Goal: Information Seeking & Learning: Learn about a topic

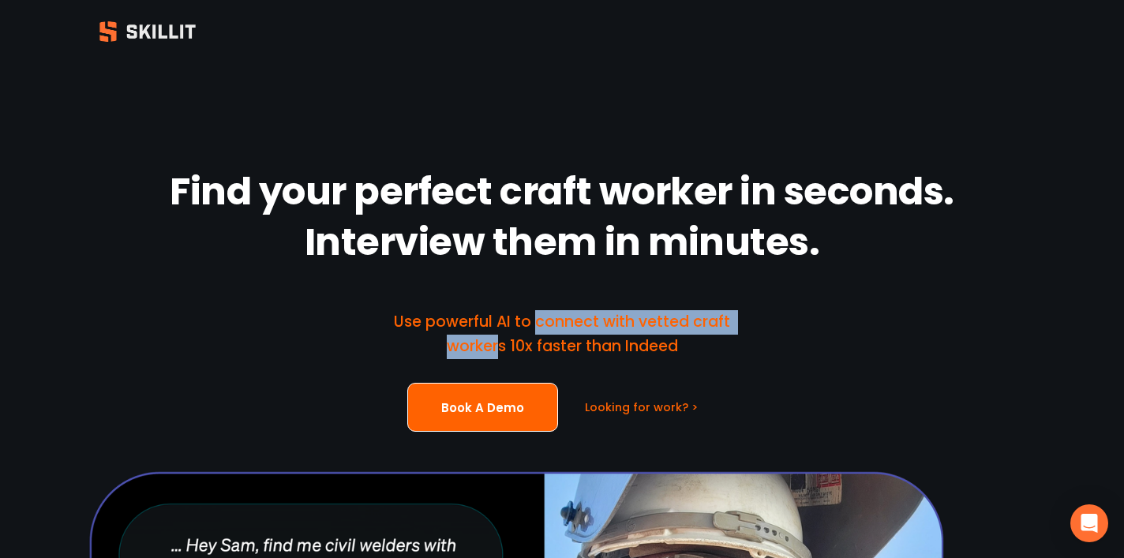
drag, startPoint x: 537, startPoint y: 324, endPoint x: 500, endPoint y: 347, distance: 42.9
click at [500, 347] on span "Use powerful AI to connect with vetted craft workers 10x faster than Indeed" at bounding box center [564, 334] width 340 height 46
copy span "connect with vetted craft worker"
drag, startPoint x: 515, startPoint y: 346, endPoint x: 536, endPoint y: 326, distance: 28.5
click at [536, 326] on span "Use powerful AI to connect with vetted craft workers 10x faster than Indeed" at bounding box center [564, 334] width 340 height 46
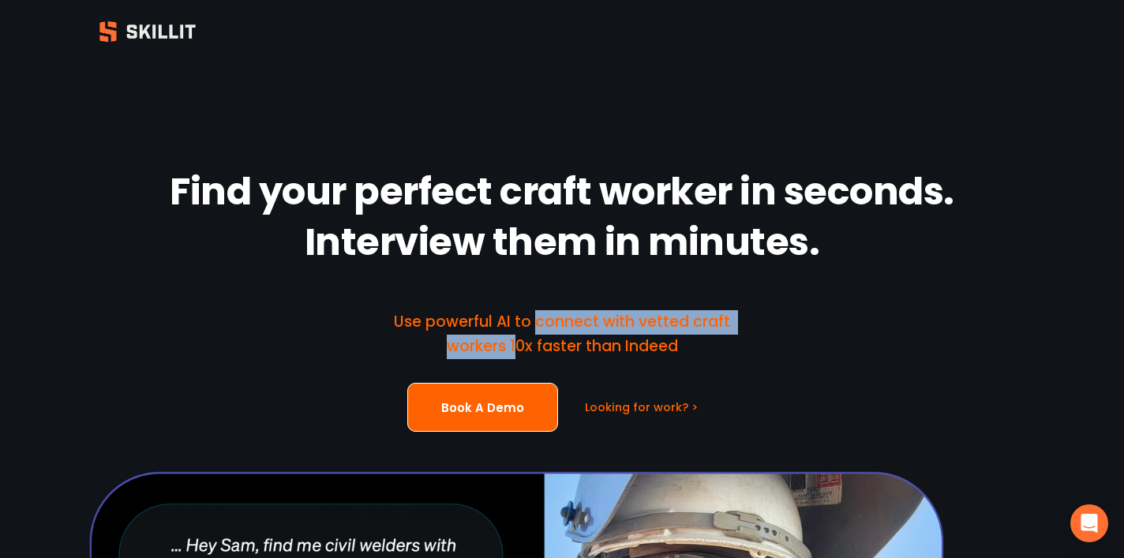
copy span "connect with vetted craft workers 1"
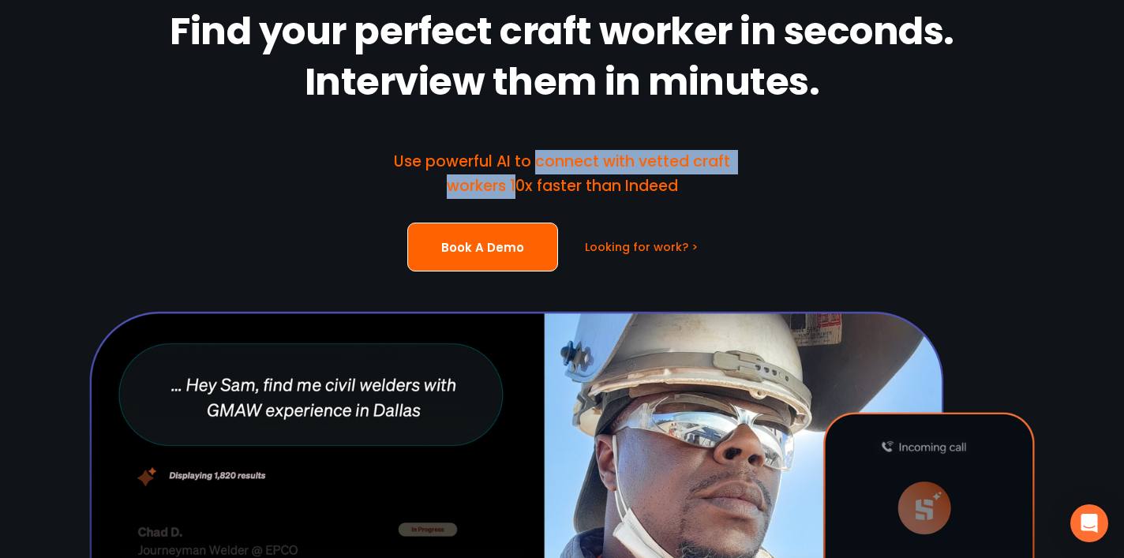
scroll to position [166, 0]
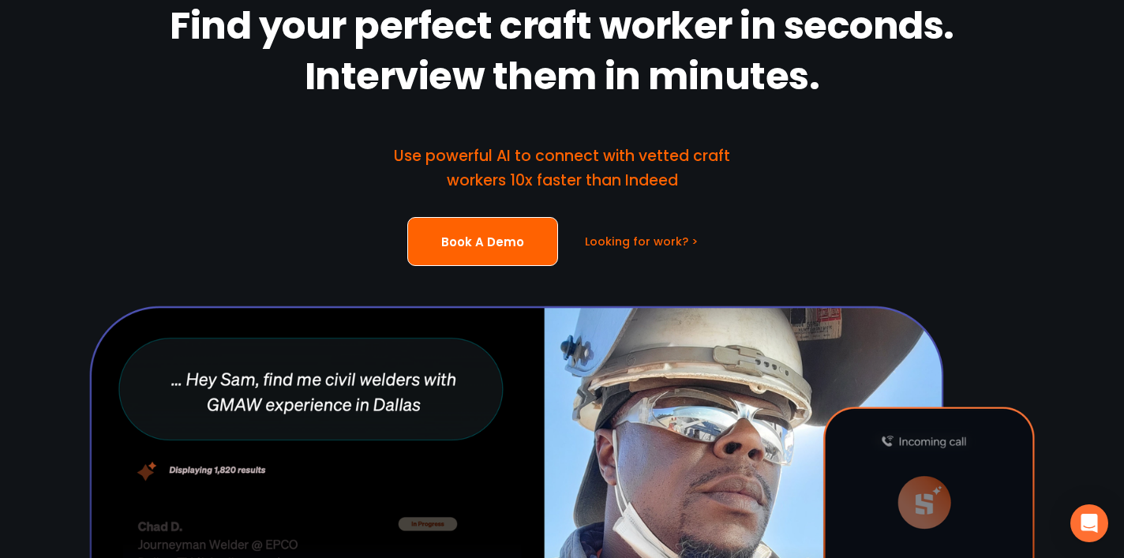
click at [728, 197] on div "Use powerful AI to connect with vetted craft workers 10x faster than Indeed" at bounding box center [562, 168] width 390 height 78
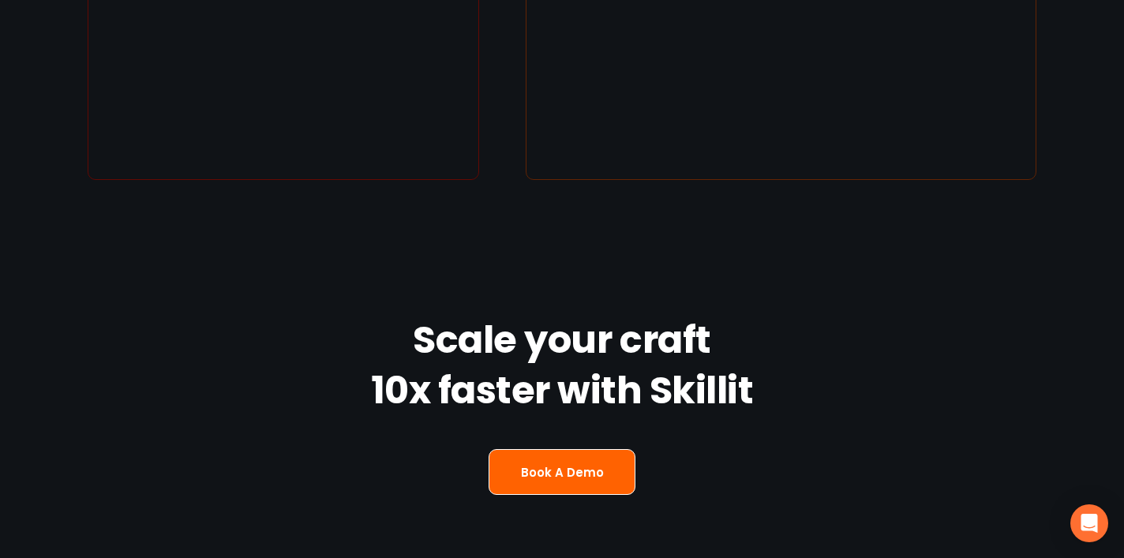
scroll to position [2194, 0]
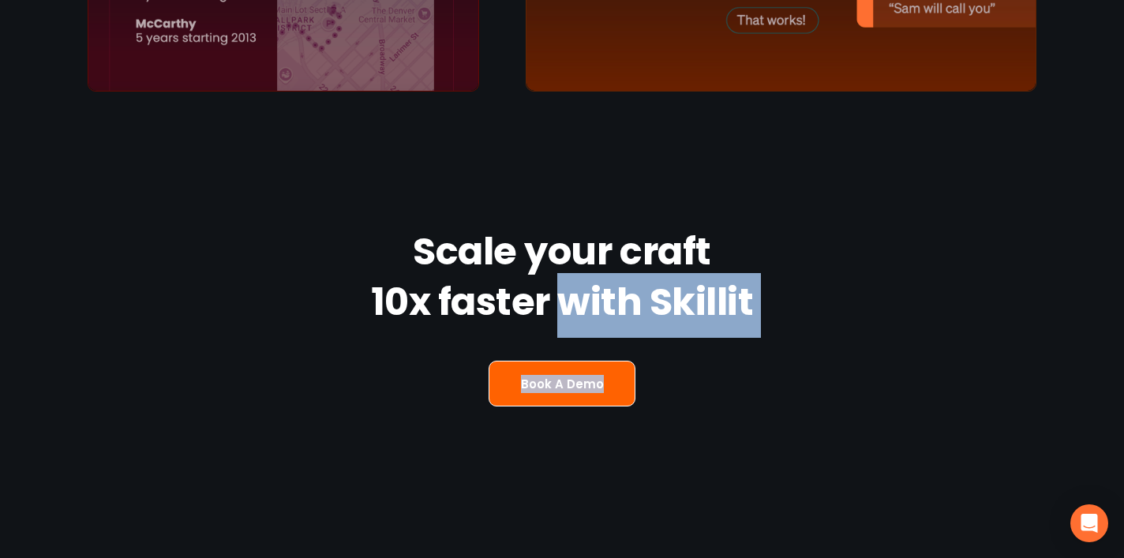
drag, startPoint x: 555, startPoint y: 392, endPoint x: 179, endPoint y: 442, distance: 378.9
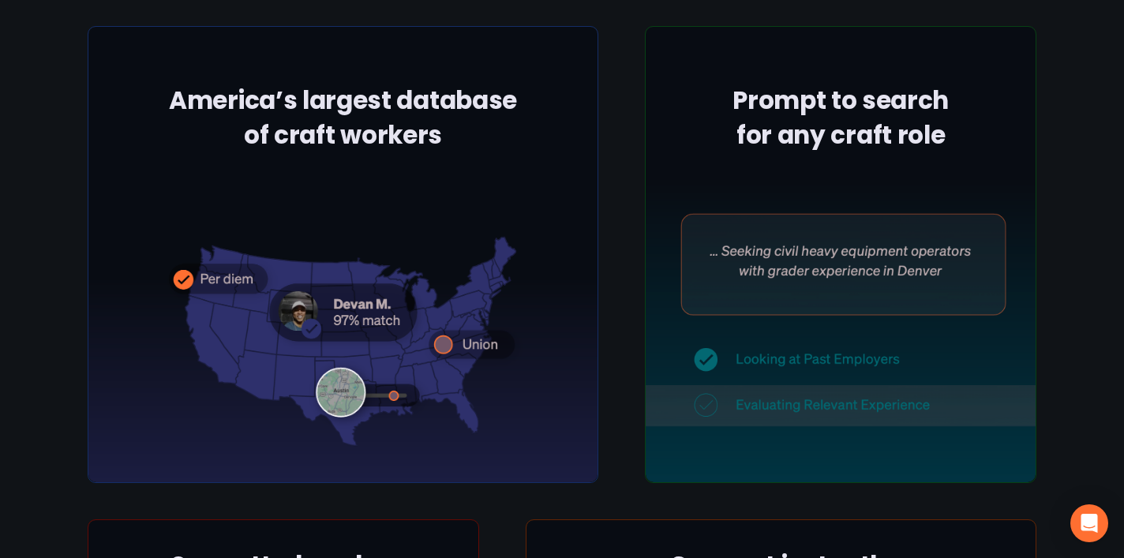
scroll to position [1395, 0]
drag, startPoint x: 449, startPoint y: 139, endPoint x: 178, endPoint y: 92, distance: 274.8
click at [176, 92] on div at bounding box center [343, 254] width 511 height 458
drag, startPoint x: 425, startPoint y: 129, endPoint x: 296, endPoint y: 130, distance: 129.4
click at [296, 130] on div at bounding box center [343, 254] width 511 height 458
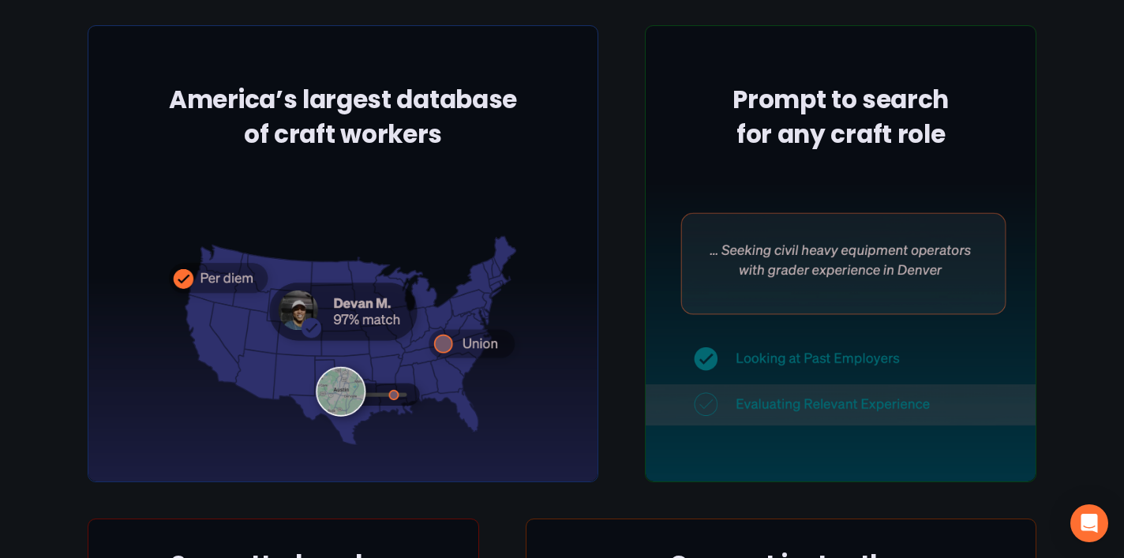
drag, startPoint x: 464, startPoint y: 126, endPoint x: 282, endPoint y: 98, distance: 184.5
click at [282, 98] on div at bounding box center [343, 254] width 511 height 458
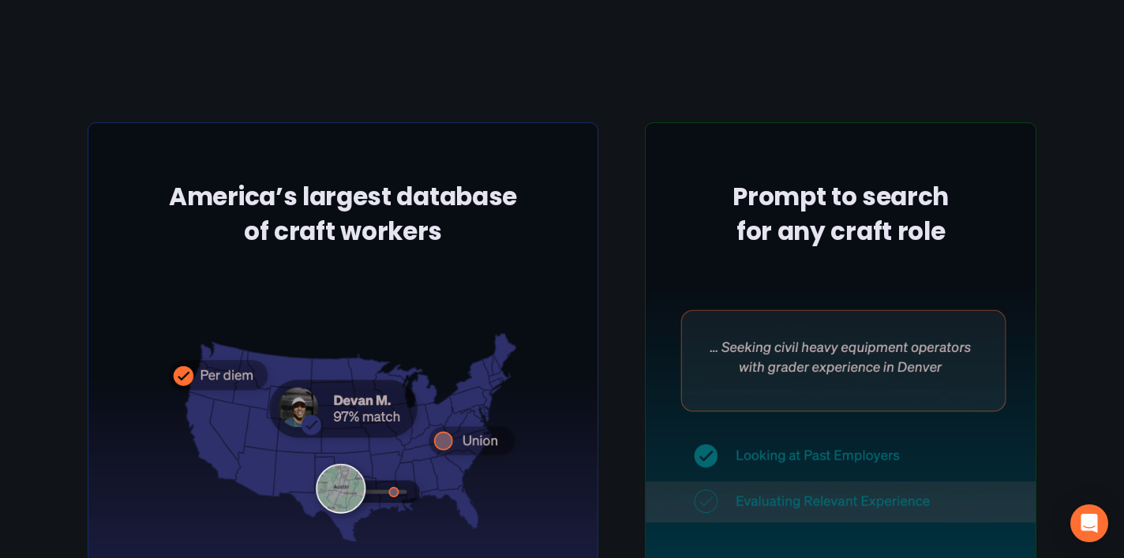
scroll to position [1301, 0]
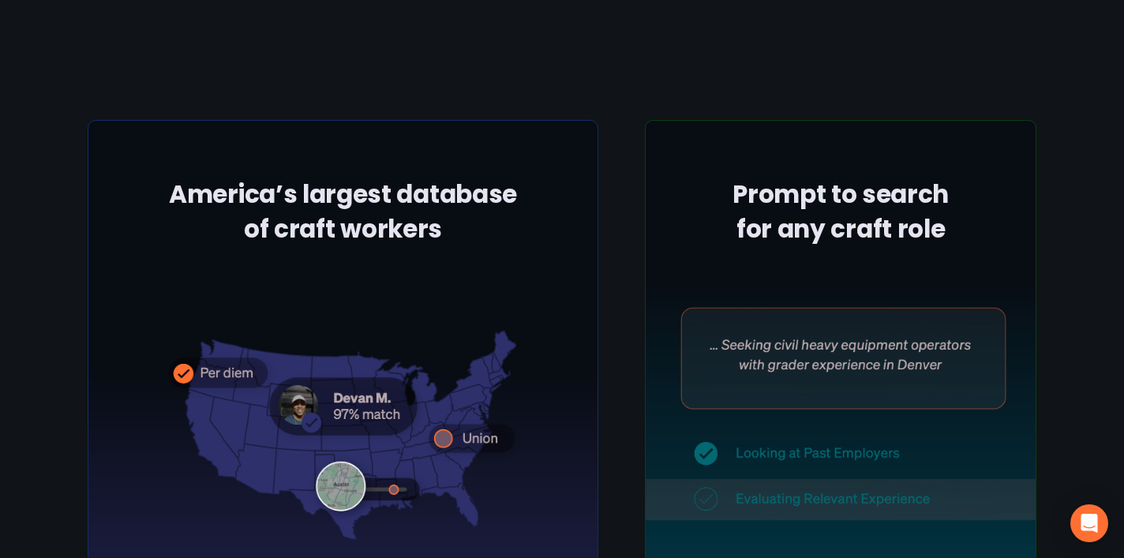
drag, startPoint x: 496, startPoint y: 242, endPoint x: 250, endPoint y: 189, distance: 251.1
click at [250, 189] on div at bounding box center [343, 349] width 511 height 458
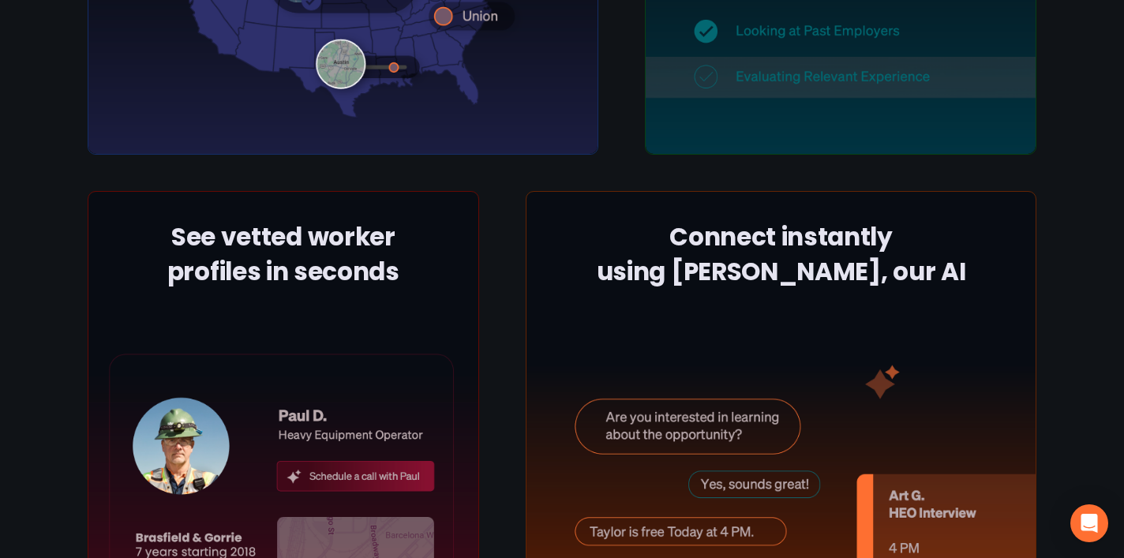
scroll to position [1723, 0]
drag, startPoint x: 414, startPoint y: 269, endPoint x: 178, endPoint y: 238, distance: 238.8
click at [178, 238] on div at bounding box center [283, 420] width 391 height 458
click at [268, 266] on div at bounding box center [283, 420] width 391 height 458
drag, startPoint x: 268, startPoint y: 266, endPoint x: 161, endPoint y: 241, distance: 109.5
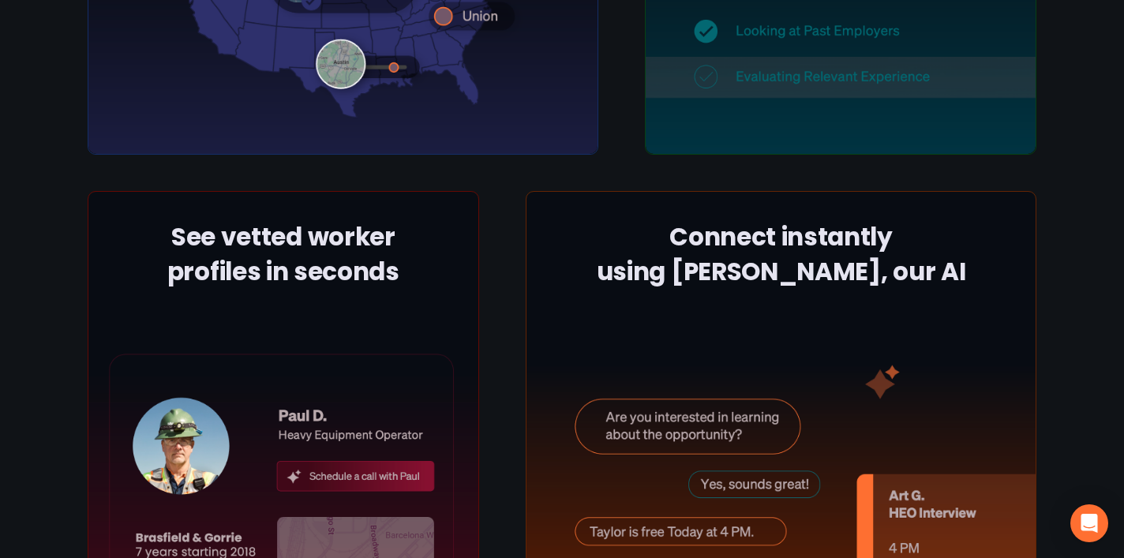
click at [161, 241] on div at bounding box center [283, 420] width 391 height 458
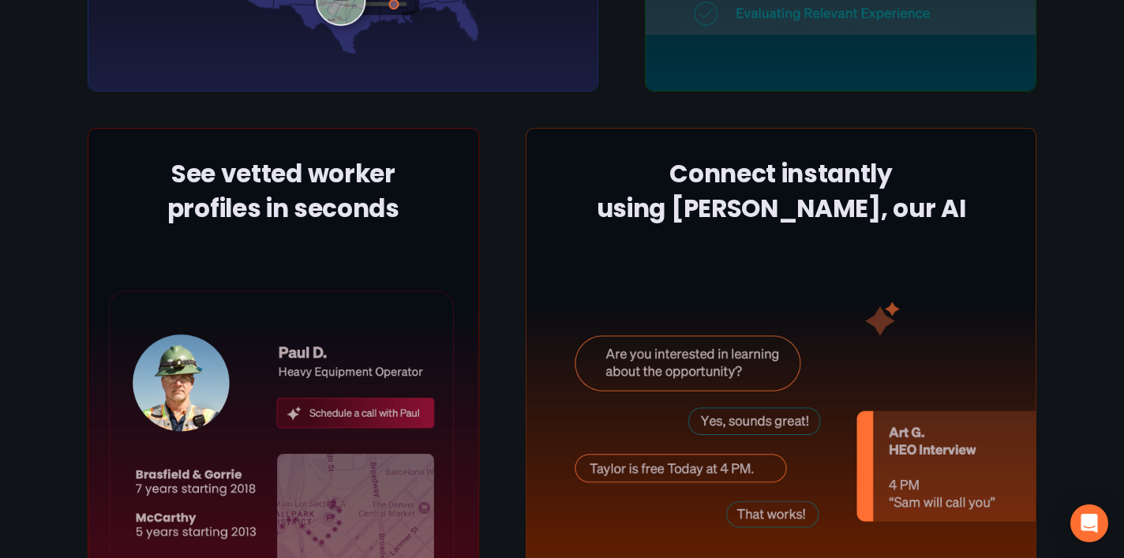
scroll to position [1354, 0]
